Goal: Transaction & Acquisition: Purchase product/service

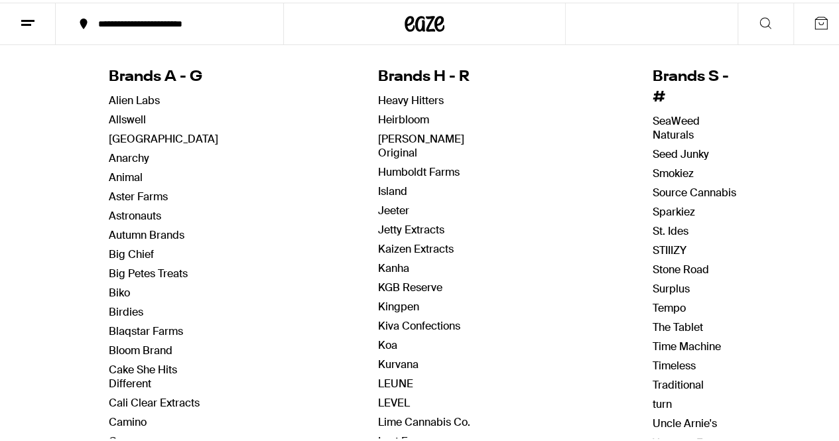
click at [412, 29] on icon at bounding box center [424, 21] width 40 height 24
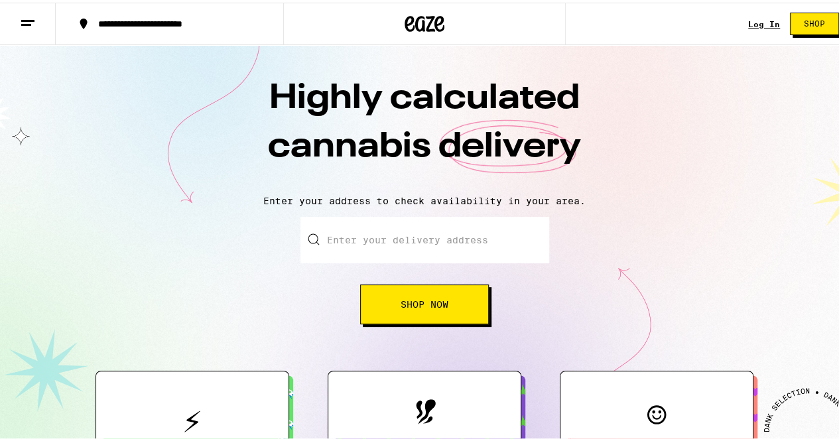
click at [424, 315] on button "Shop Now" at bounding box center [424, 302] width 129 height 40
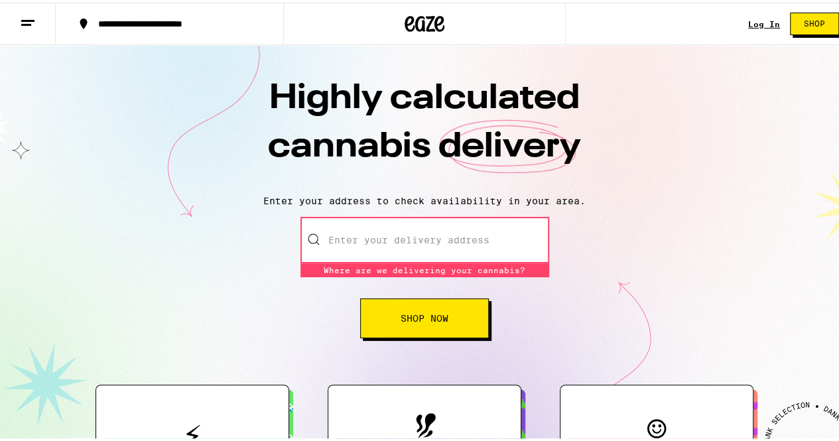
click at [24, 25] on icon at bounding box center [28, 21] width 16 height 16
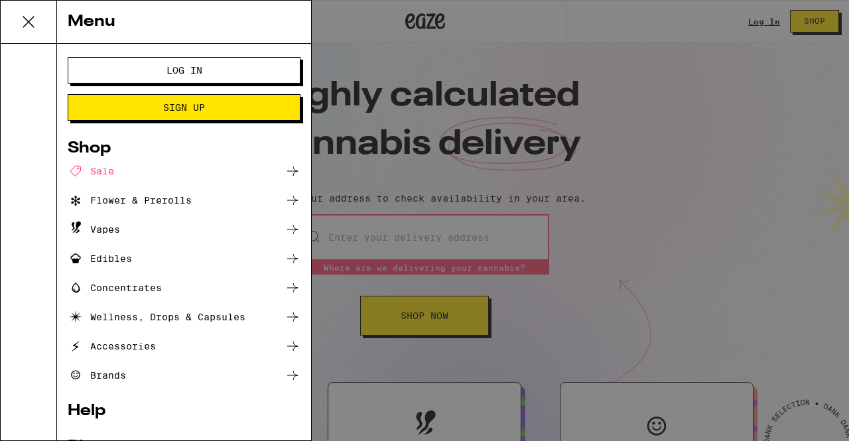
click at [93, 171] on div "Sale" at bounding box center [91, 171] width 46 height 16
